Goal: Transaction & Acquisition: Purchase product/service

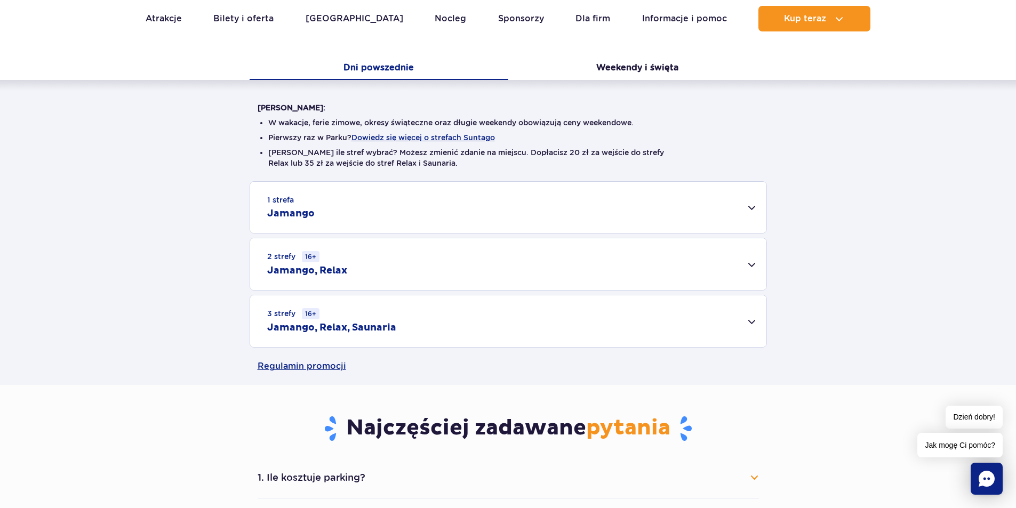
click at [332, 325] on h2 "Jamango, Relax, Saunaria" at bounding box center [331, 328] width 129 height 13
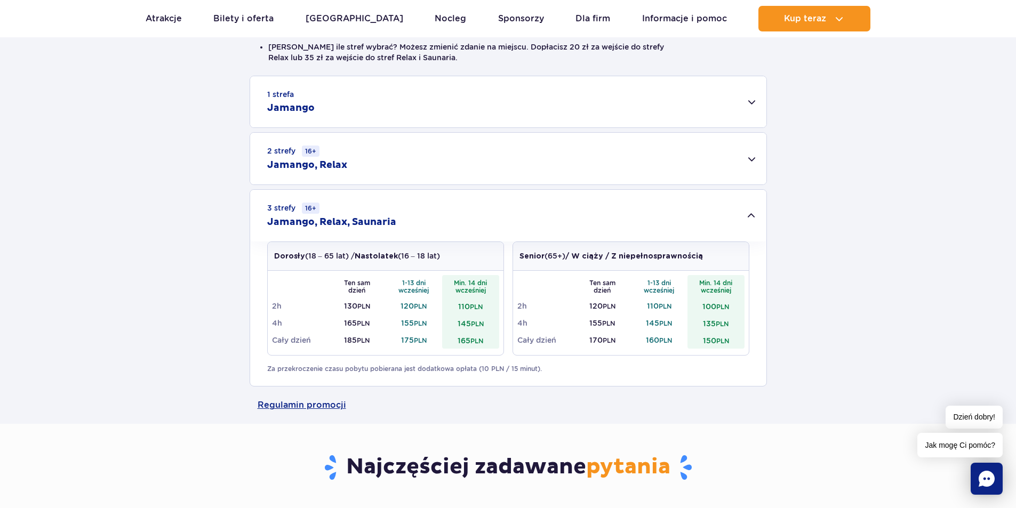
scroll to position [320, 0]
click at [402, 109] on div "1 strefa Jamango" at bounding box center [508, 100] width 516 height 51
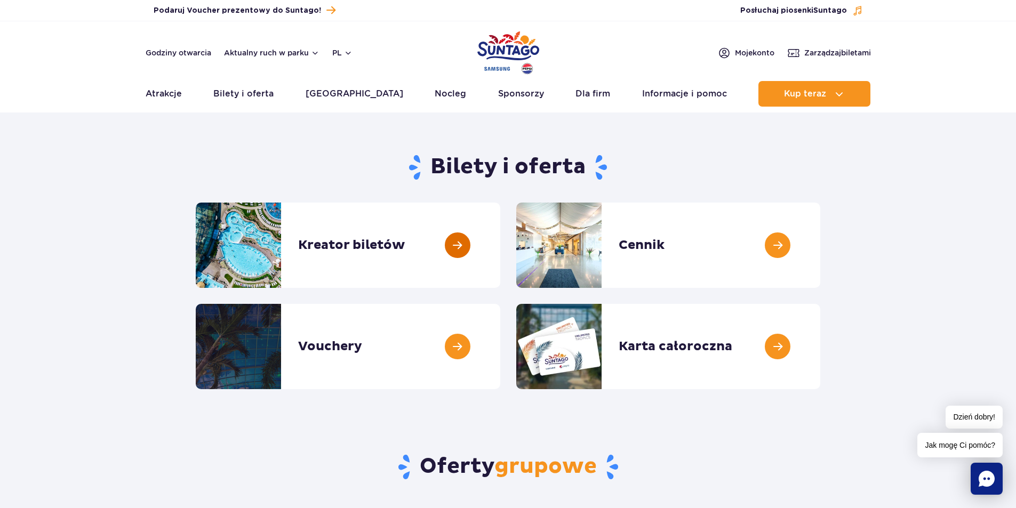
click at [500, 243] on link at bounding box center [500, 245] width 0 height 85
click at [500, 342] on link at bounding box center [500, 346] width 0 height 85
